Goal: Find specific page/section: Find specific page/section

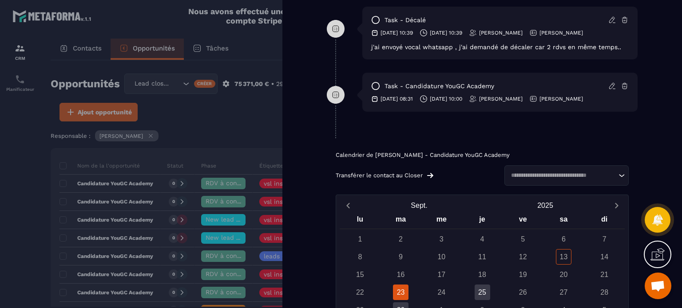
scroll to position [676, 0]
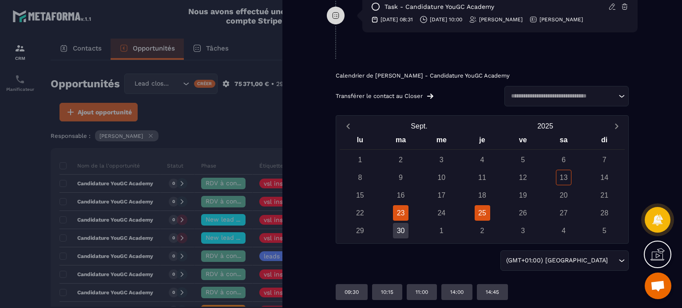
click at [482, 212] on div "25" at bounding box center [482, 213] width 16 height 16
click at [396, 214] on div "23" at bounding box center [401, 213] width 16 height 16
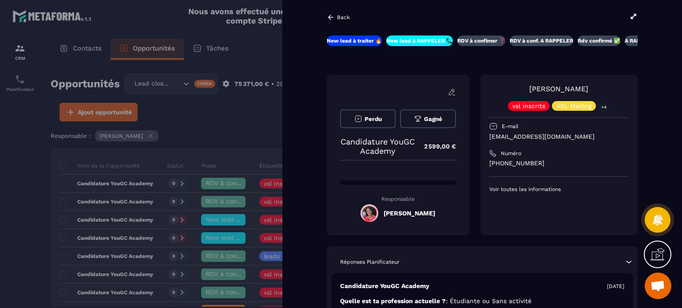
scroll to position [0, 0]
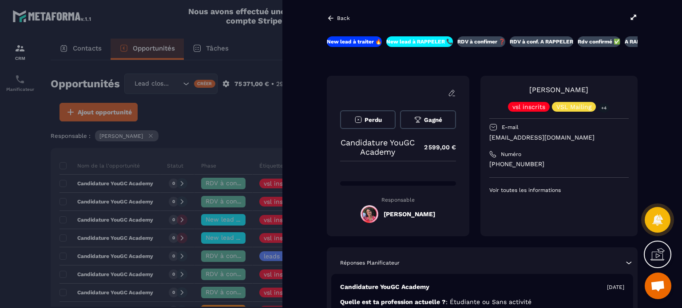
click at [340, 18] on p "Back" at bounding box center [343, 18] width 13 height 6
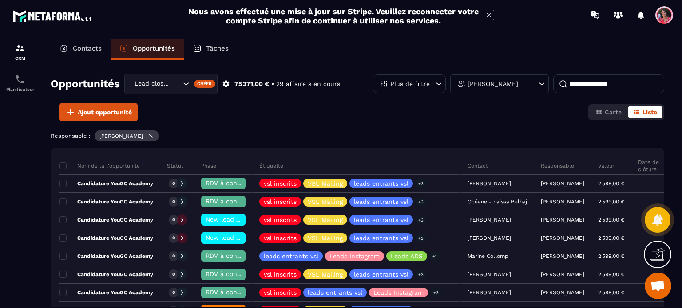
click at [95, 40] on div "Contacts" at bounding box center [81, 49] width 60 height 21
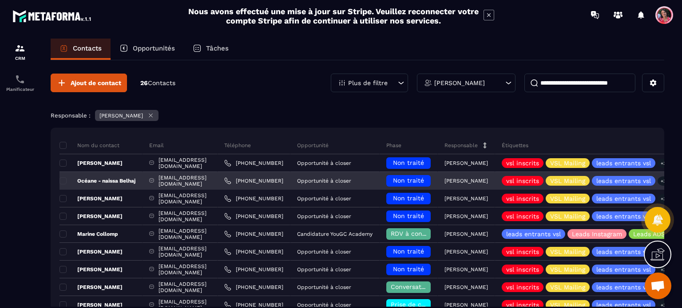
click at [128, 178] on p "Océane - naissa Belhaj" at bounding box center [97, 181] width 76 height 7
